Goal: Find contact information: Find contact information

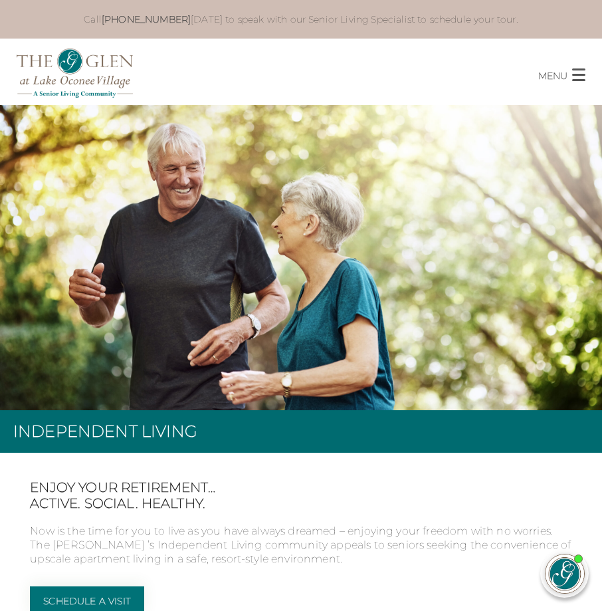
click at [571, 76] on button "MENU CLOSE" at bounding box center [570, 70] width 64 height 25
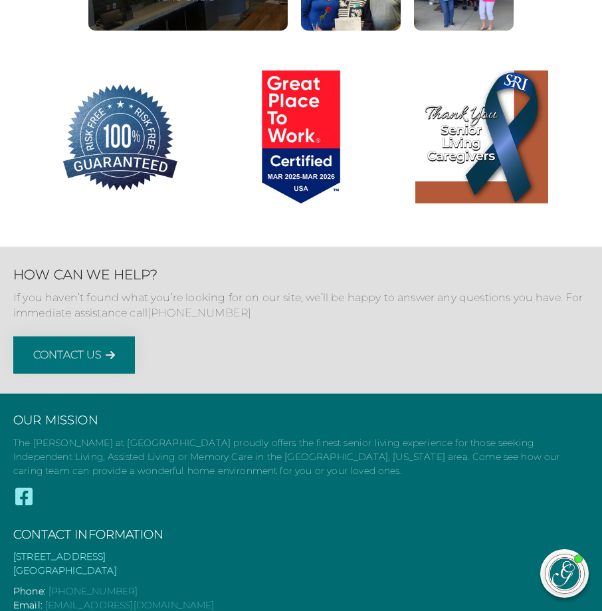
scroll to position [5197, 0]
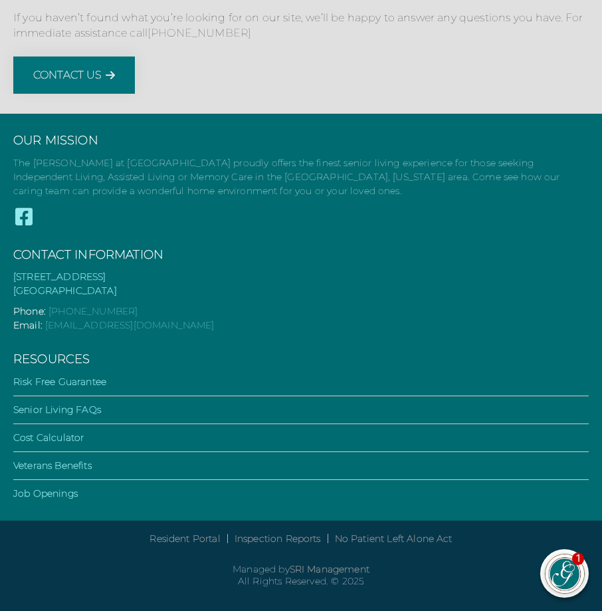
click at [142, 248] on h3 "Contact Information" at bounding box center [300, 255] width 575 height 15
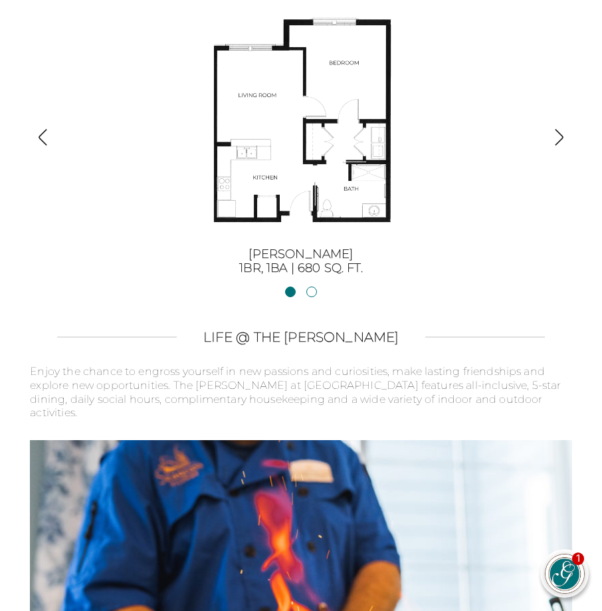
scroll to position [2738, 0]
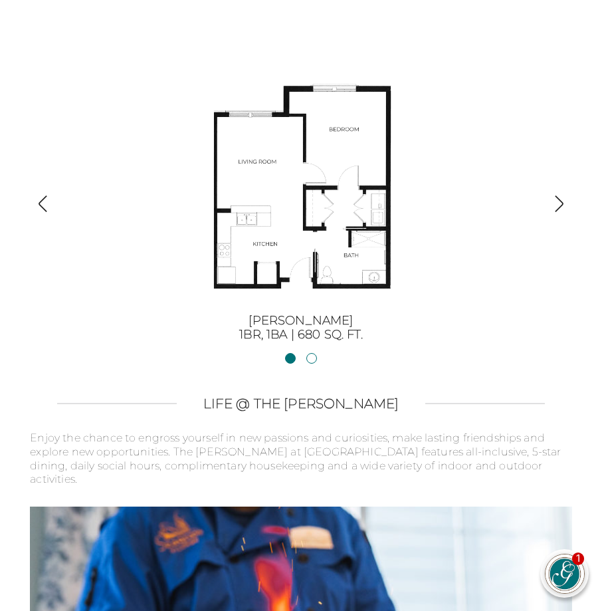
click at [557, 199] on div at bounding box center [559, 206] width 18 height 22
click at [555, 195] on img "button" at bounding box center [559, 204] width 18 height 18
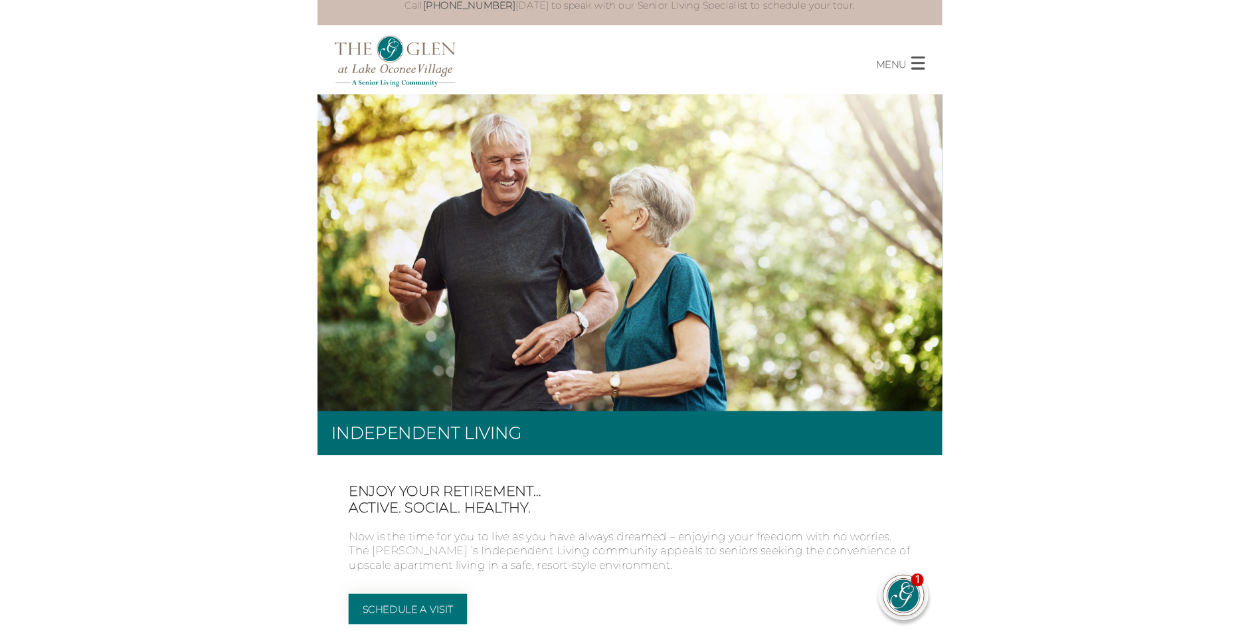
scroll to position [0, 0]
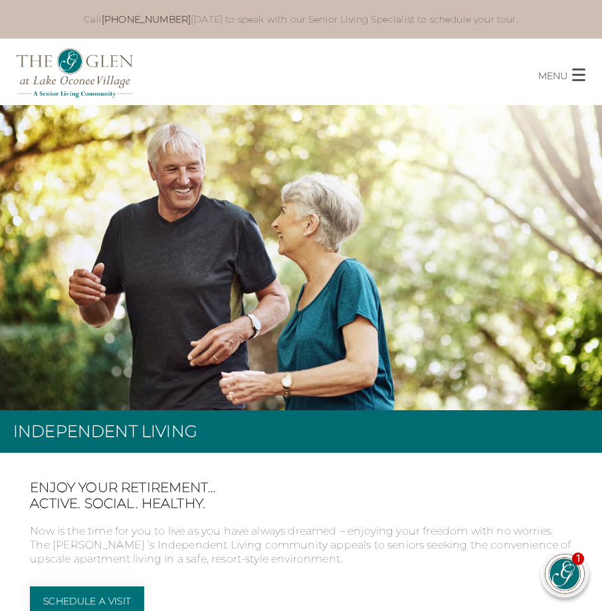
click at [576, 74] on span "button" at bounding box center [578, 75] width 13 height 2
click at [573, 74] on span "button" at bounding box center [578, 75] width 13 height 2
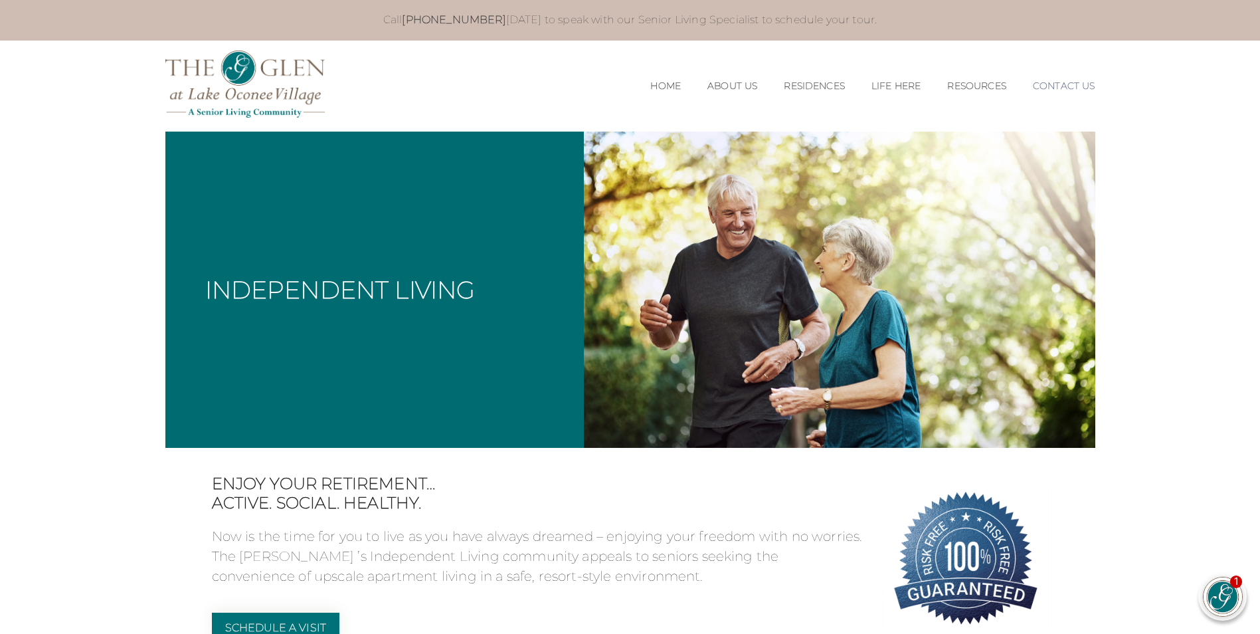
click at [601, 85] on link "Contact Us" at bounding box center [1064, 85] width 62 height 11
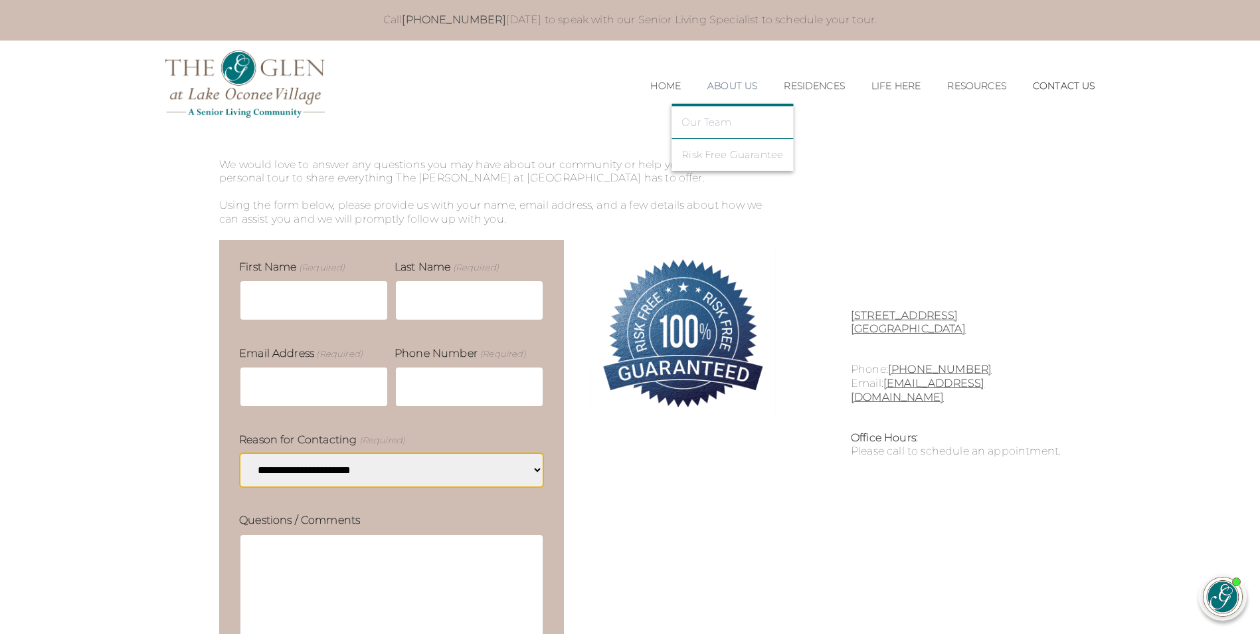
click at [714, 116] on link "Our Team" at bounding box center [733, 122] width 102 height 12
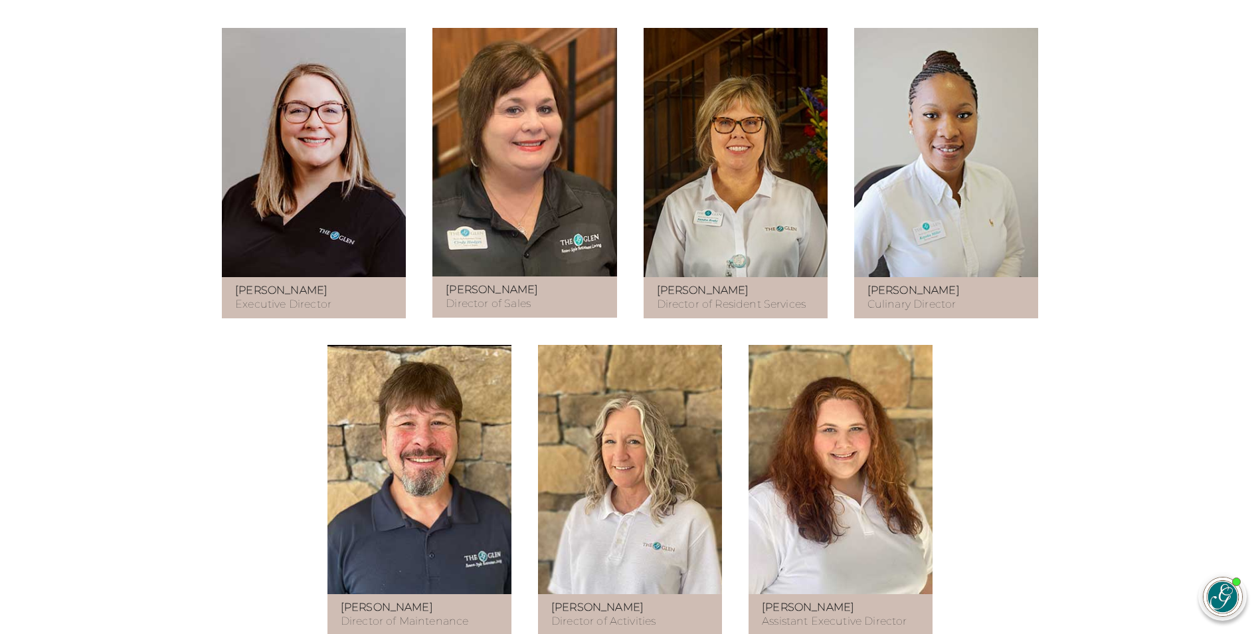
scroll to position [864, 0]
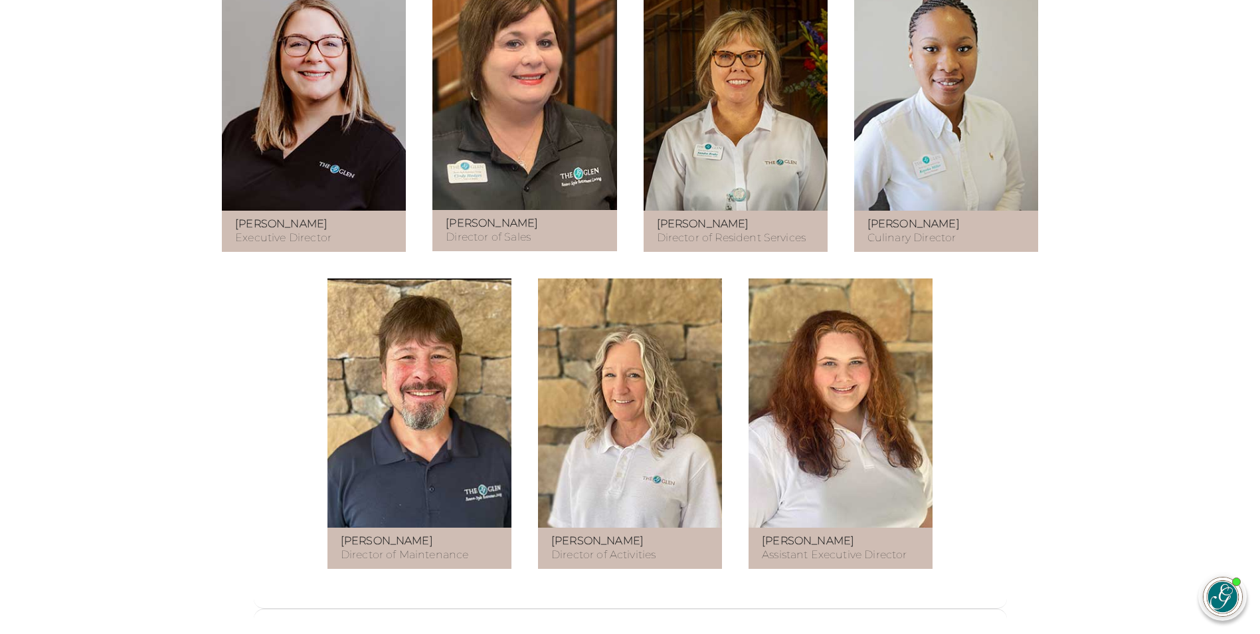
click at [607, 396] on figure at bounding box center [630, 402] width 184 height 249
click at [642, 374] on figure at bounding box center [630, 402] width 184 height 249
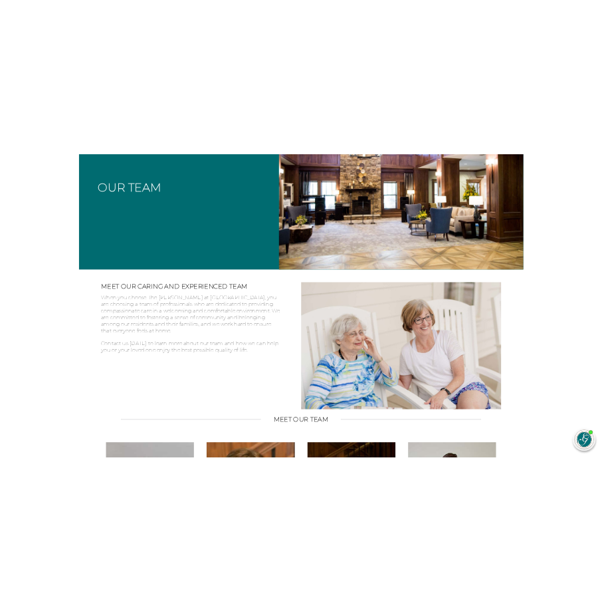
scroll to position [0, 0]
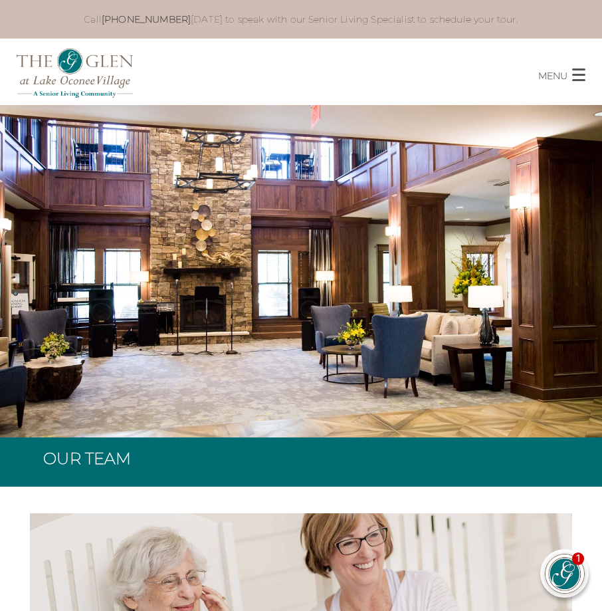
click at [144, 60] on div "MENU CLOSE Home About Us Our Team Risk Free Guarantee Residences Independent Li…" at bounding box center [301, 72] width 602 height 66
click at [541, 19] on p "Call 706-287-5528 today to speak with our Senior Living Specialist to schedule …" at bounding box center [300, 19] width 515 height 12
